Goal: Task Accomplishment & Management: Use online tool/utility

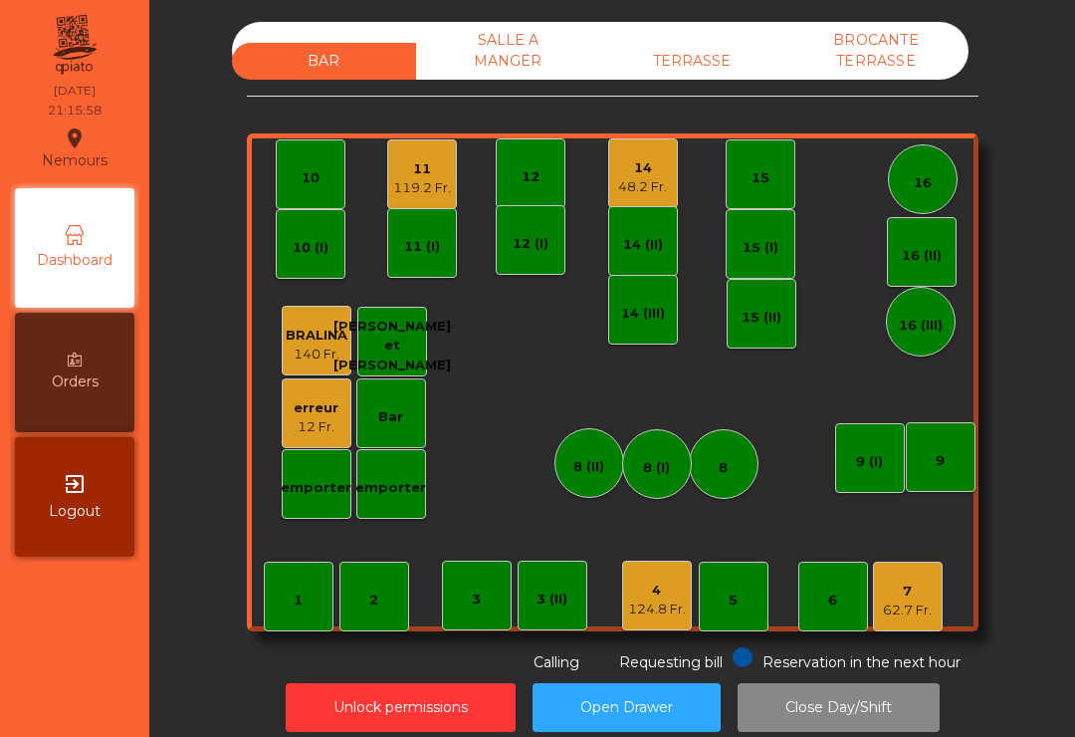
click at [642, 184] on div "48.2 Fr." at bounding box center [642, 187] width 49 height 20
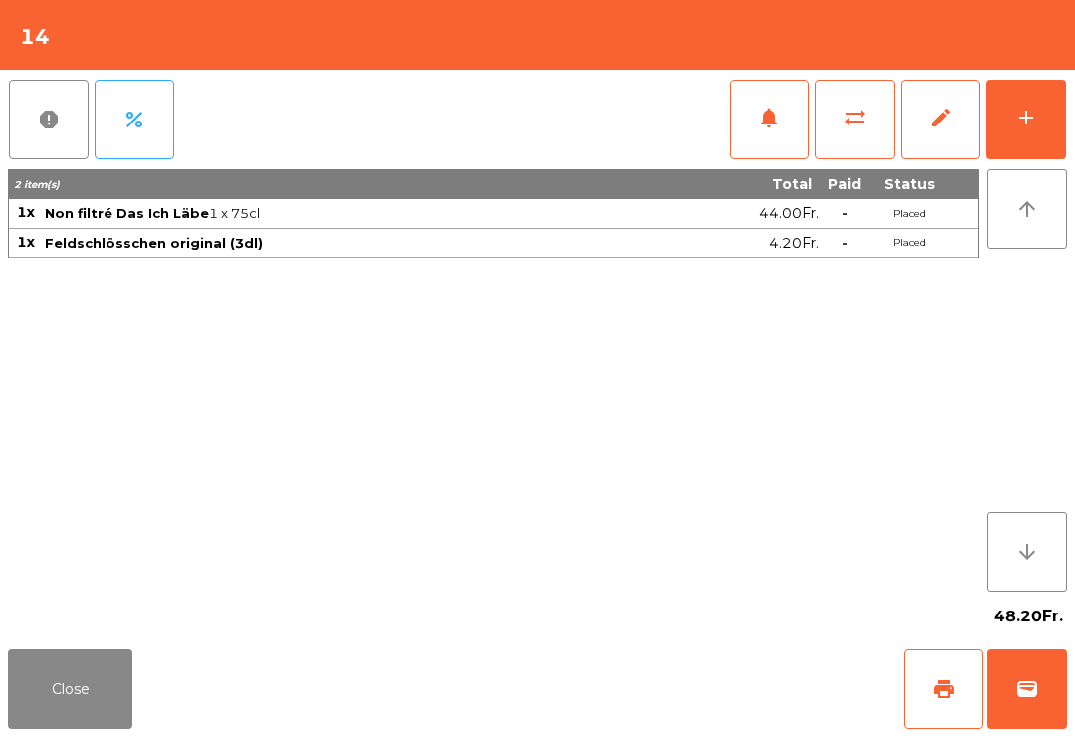
click at [942, 669] on button "print" at bounding box center [944, 689] width 80 height 80
click at [1047, 696] on button "wallet" at bounding box center [1028, 689] width 80 height 80
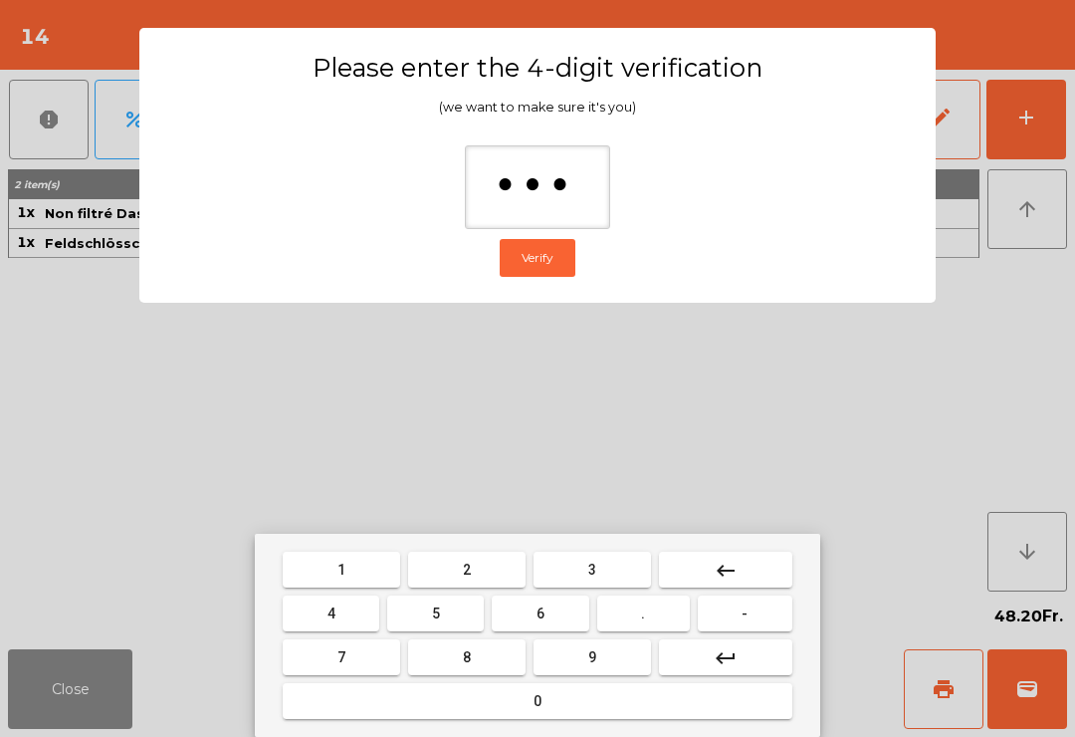
type input "****"
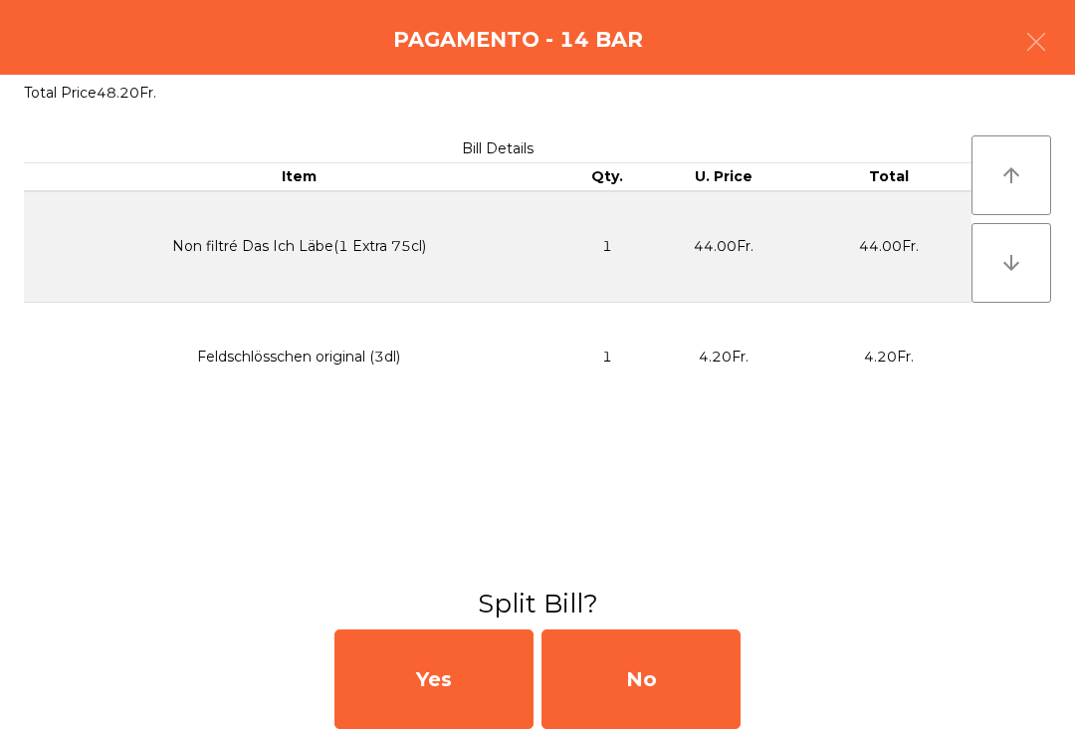
click at [633, 688] on div "No" at bounding box center [641, 679] width 199 height 100
click at [704, 717] on div "MB" at bounding box center [641, 679] width 199 height 100
click at [703, 716] on div "No" at bounding box center [641, 679] width 199 height 100
click at [696, 694] on div "No" at bounding box center [641, 679] width 199 height 100
click at [696, 693] on div "No" at bounding box center [641, 679] width 199 height 100
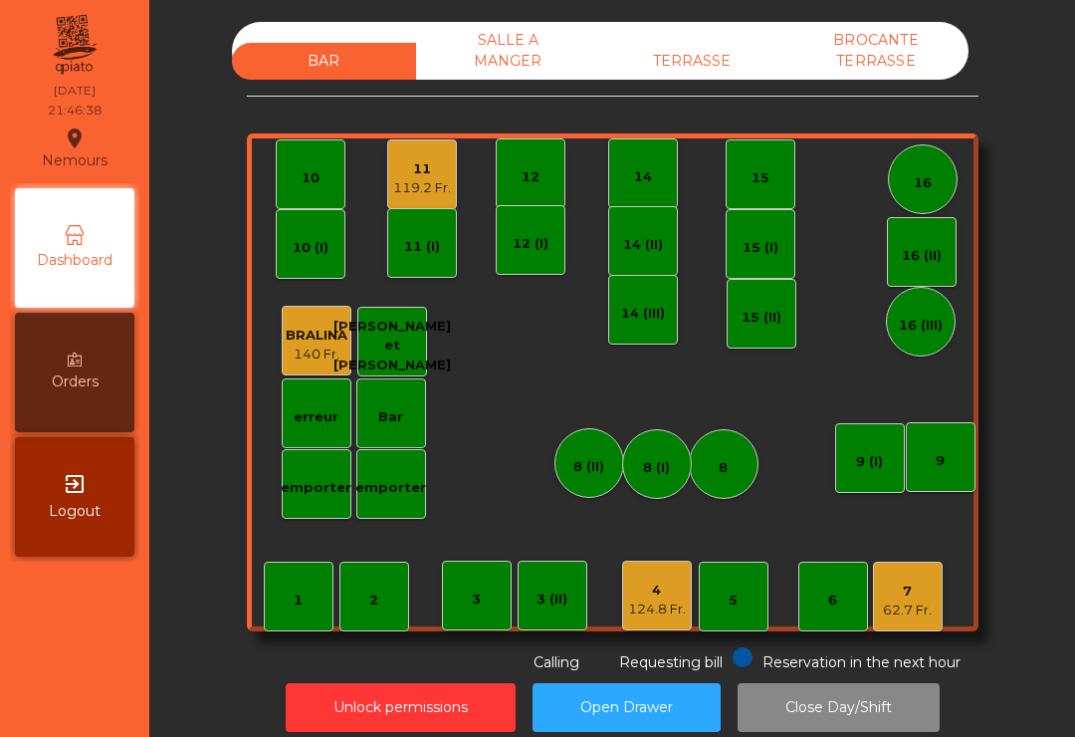
click at [400, 174] on div "11" at bounding box center [422, 169] width 58 height 20
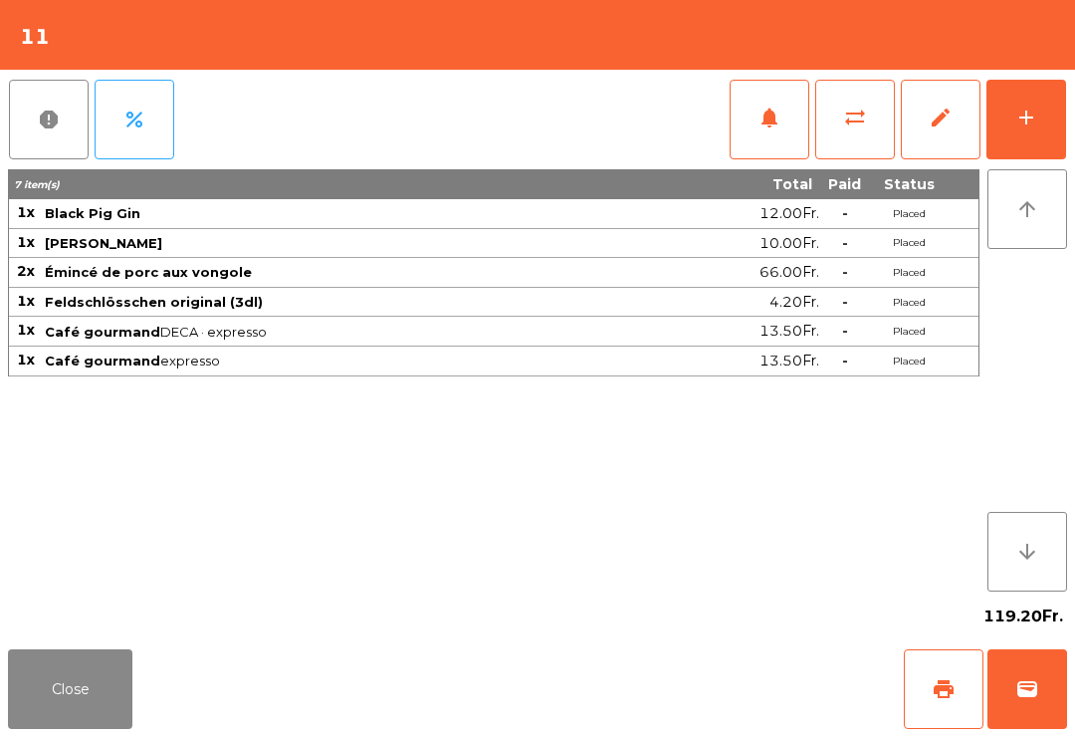
click at [928, 686] on button "print" at bounding box center [944, 689] width 80 height 80
